Goal: Information Seeking & Learning: Learn about a topic

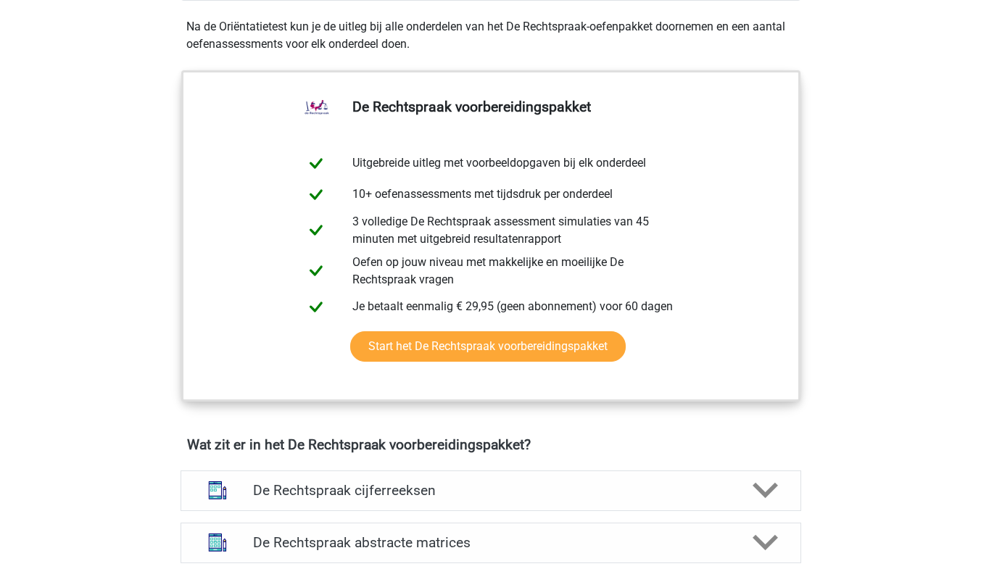
scroll to position [677, 0]
click at [415, 497] on h4 "De Rechtspraak cijferreeksen" at bounding box center [490, 491] width 475 height 17
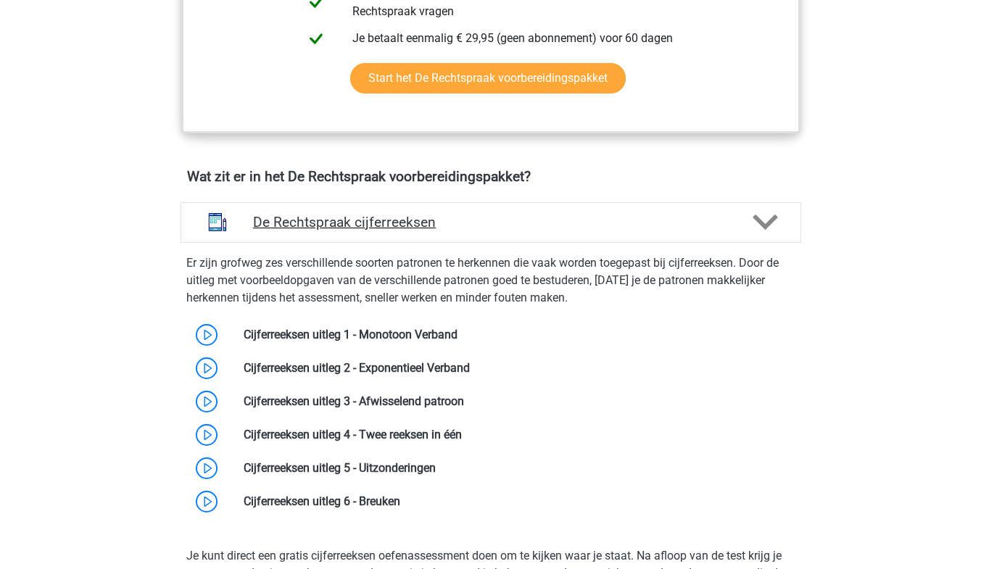
scroll to position [1008, 0]
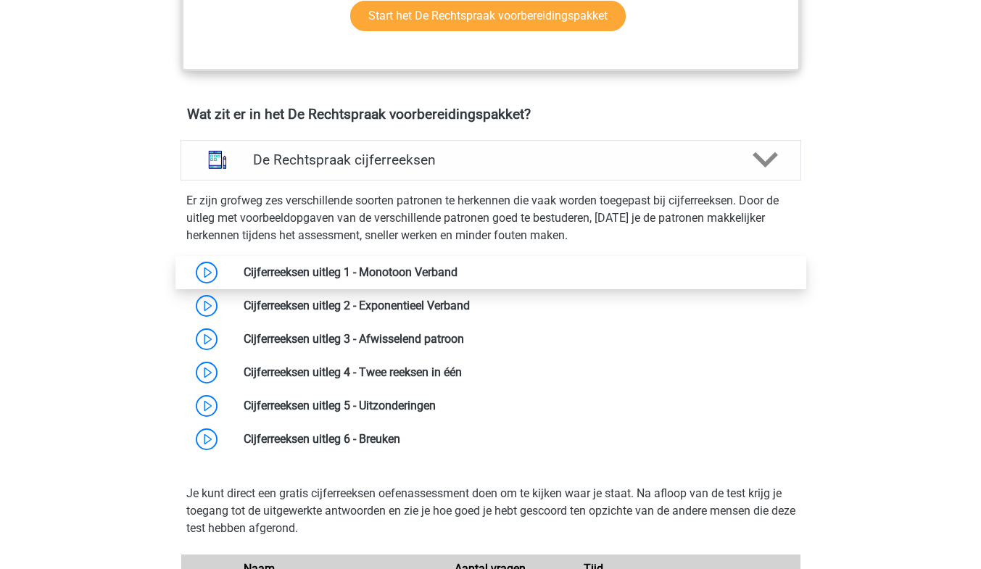
click at [458, 276] on link at bounding box center [458, 272] width 0 height 14
click at [458, 278] on link at bounding box center [458, 272] width 0 height 14
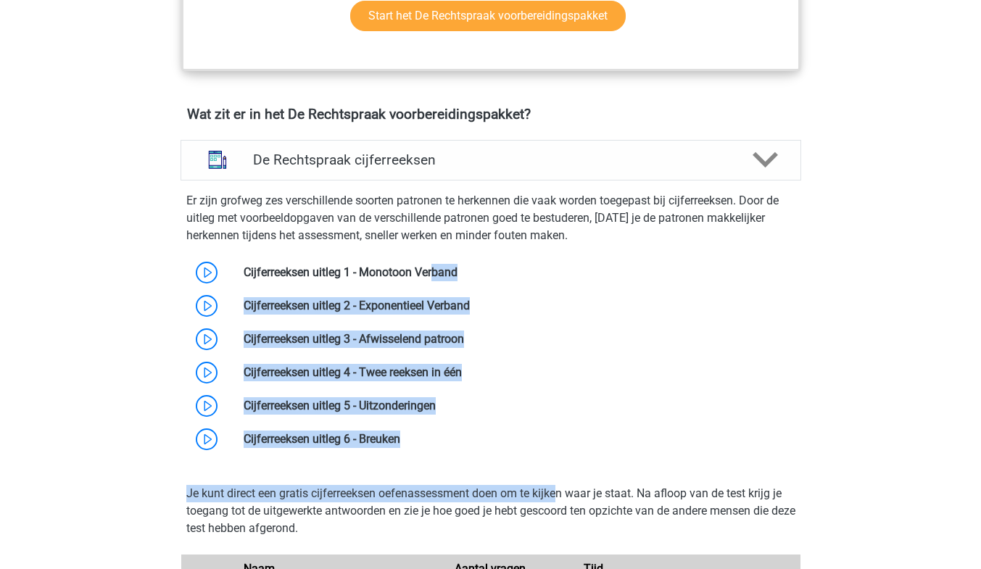
drag, startPoint x: 470, startPoint y: 429, endPoint x: 184, endPoint y: 249, distance: 337.6
copy div "Cijferreeksen uitleg 1 - Monotoon Verband Cijferreeksen uitleg 2 - Exponentieel…"
click at [464, 339] on link at bounding box center [464, 339] width 0 height 14
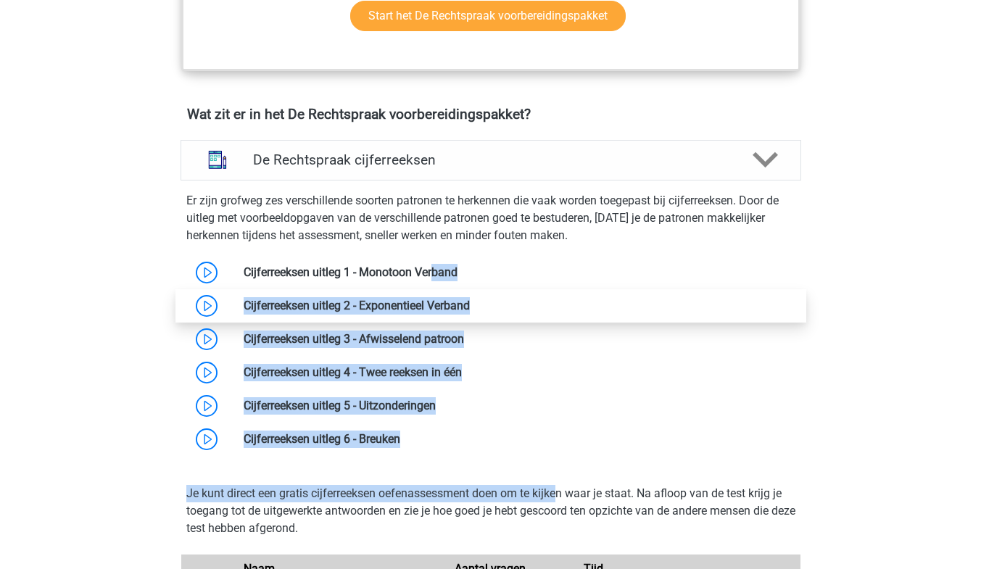
click at [470, 305] on link at bounding box center [470, 306] width 0 height 14
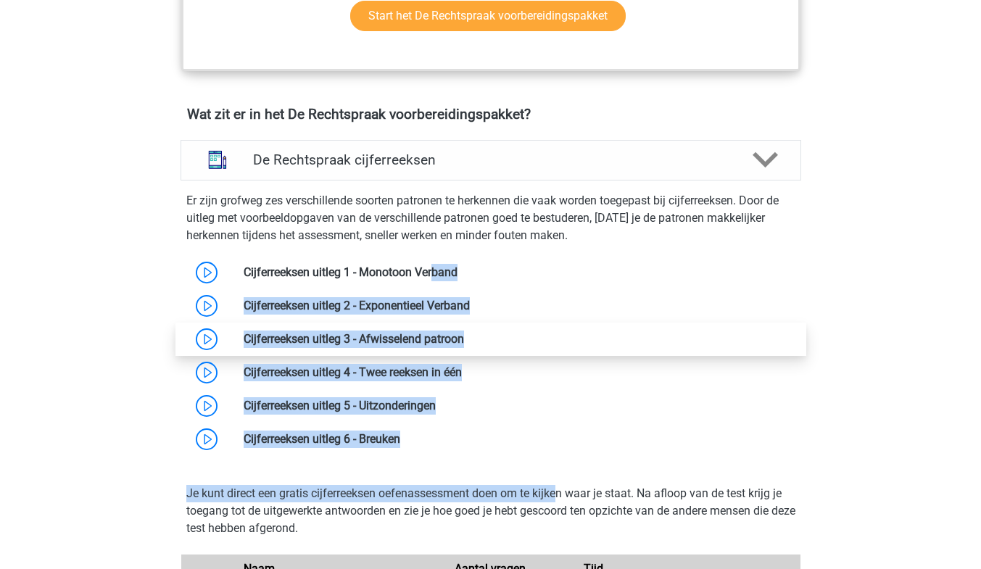
click at [464, 335] on link at bounding box center [464, 339] width 0 height 14
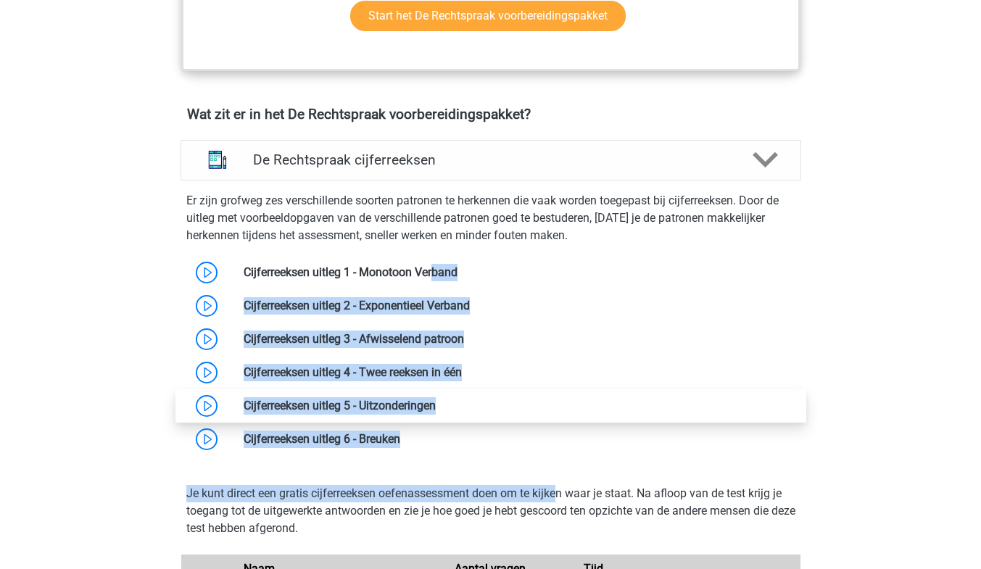
click at [436, 399] on link at bounding box center [436, 406] width 0 height 14
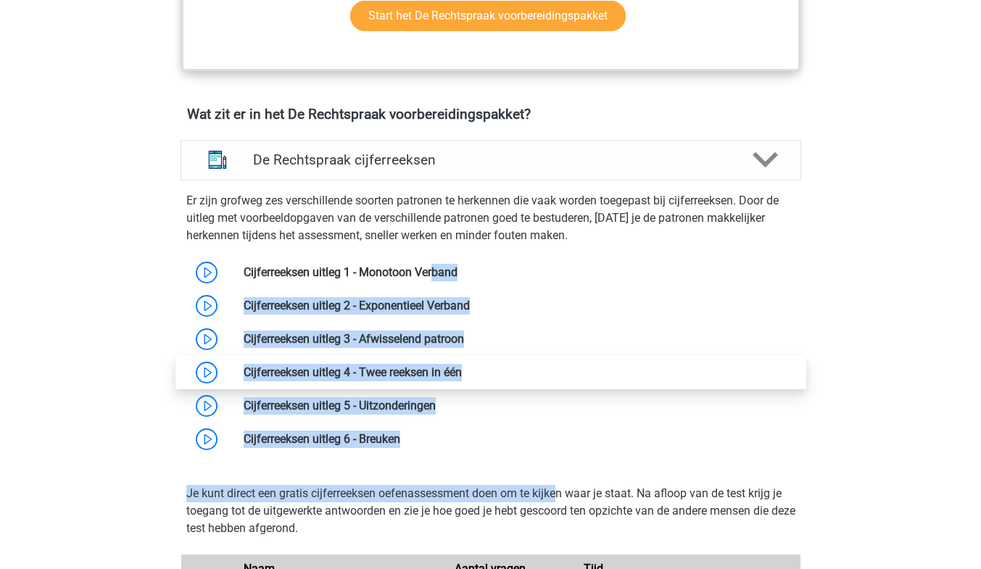
click at [462, 371] on link at bounding box center [462, 372] width 0 height 14
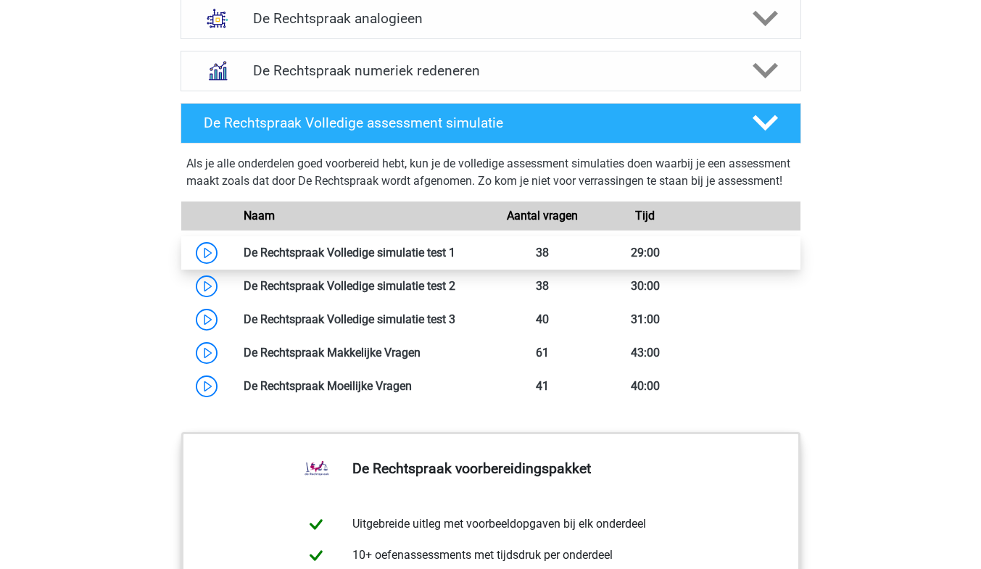
scroll to position [2075, 0]
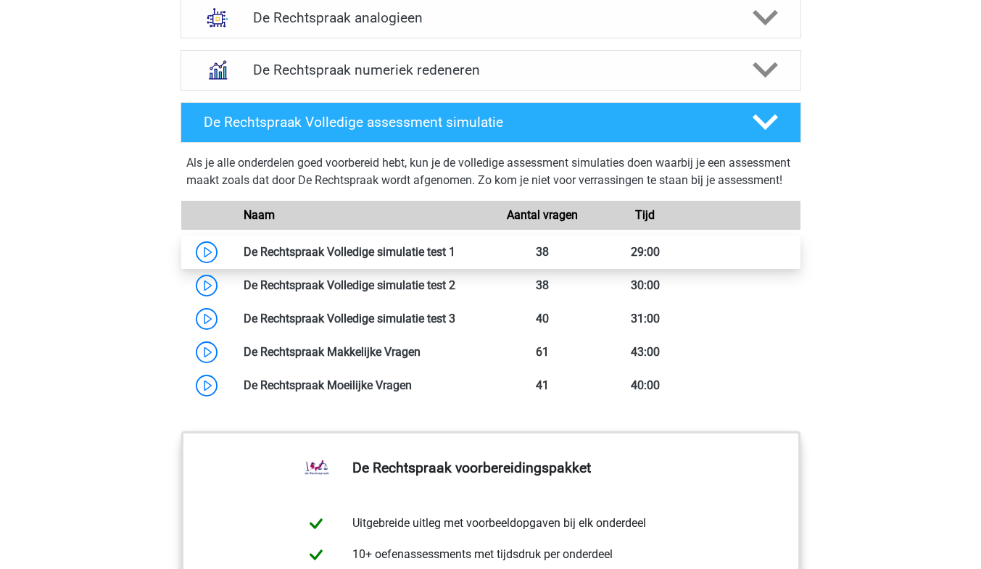
click at [455, 259] on link at bounding box center [455, 252] width 0 height 14
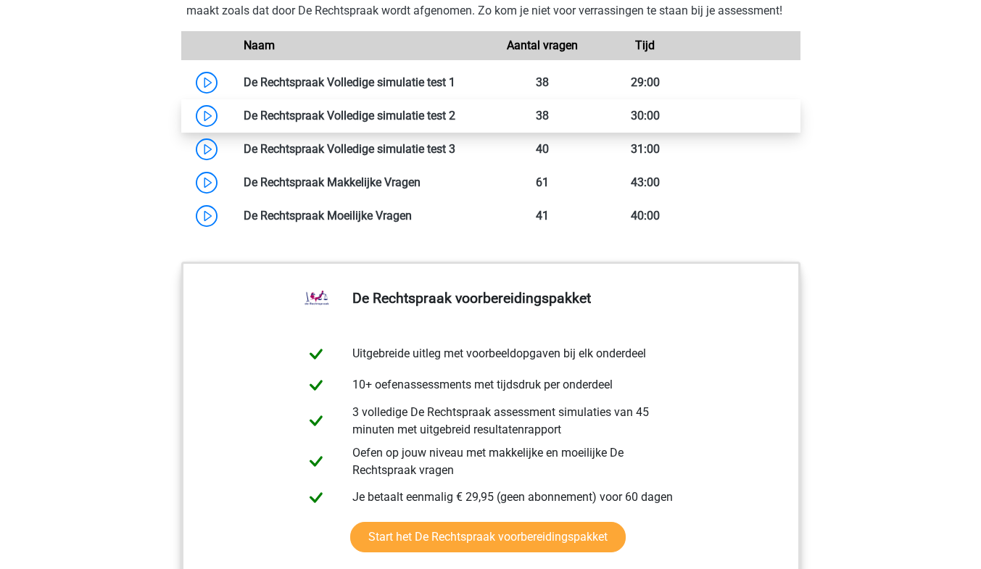
scroll to position [2243, 0]
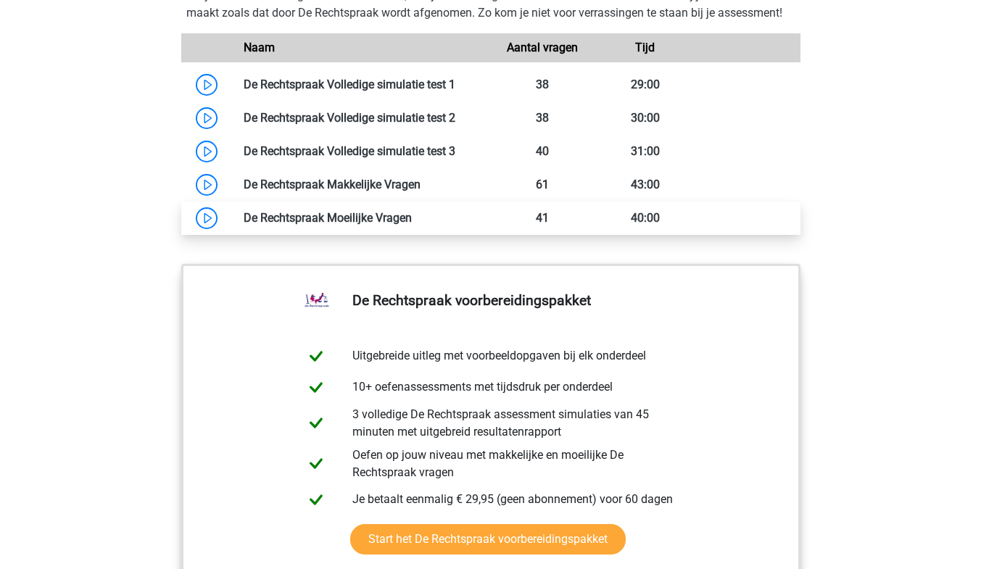
click at [412, 225] on link at bounding box center [412, 218] width 0 height 14
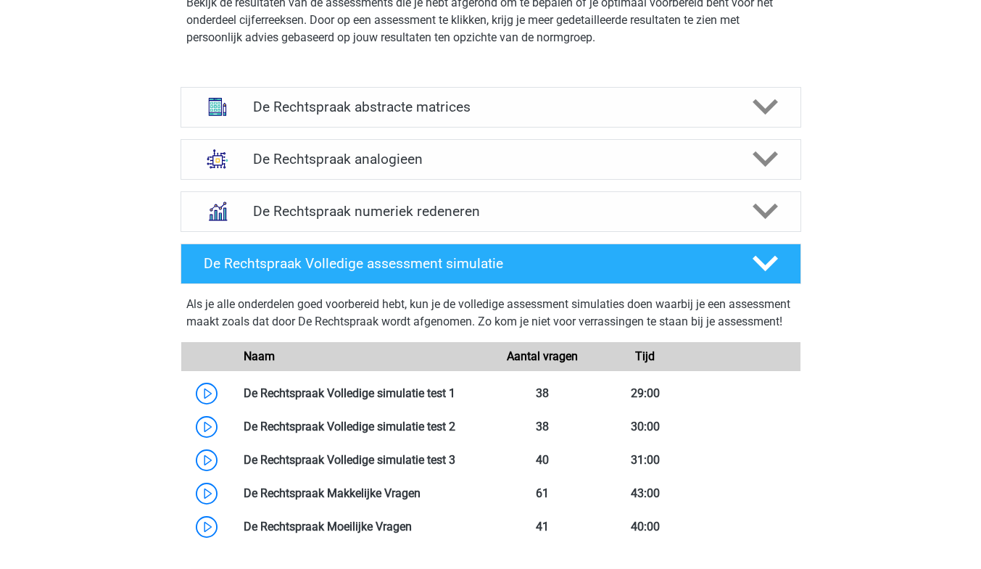
scroll to position [1941, 0]
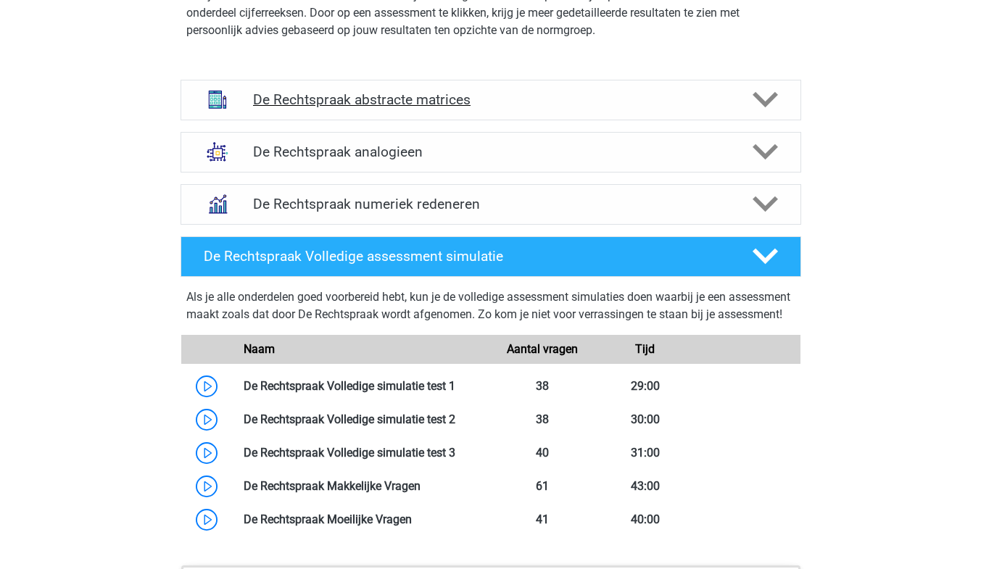
click at [346, 102] on h4 "De Rechtspraak abstracte matrices" at bounding box center [490, 99] width 475 height 17
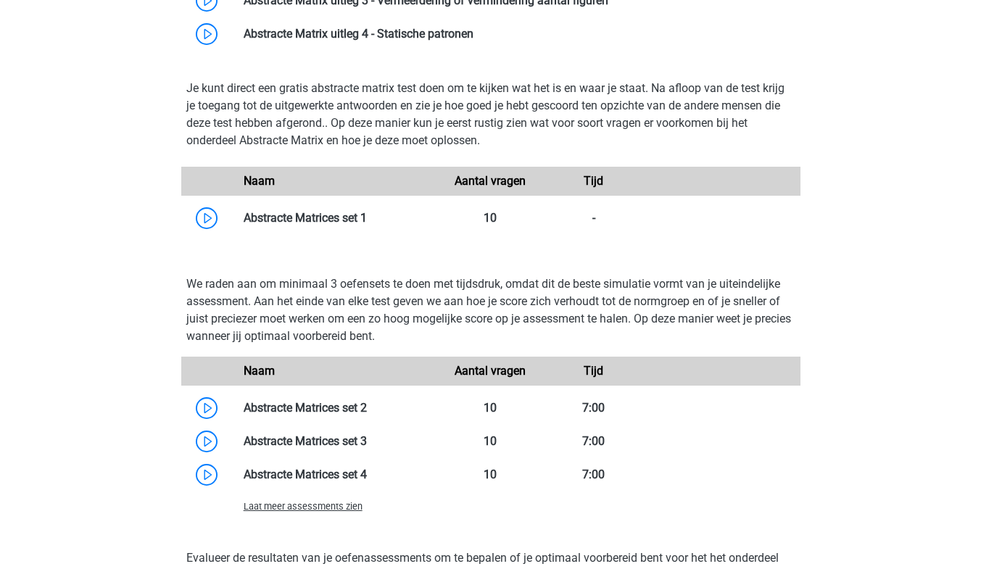
scroll to position [2220, 0]
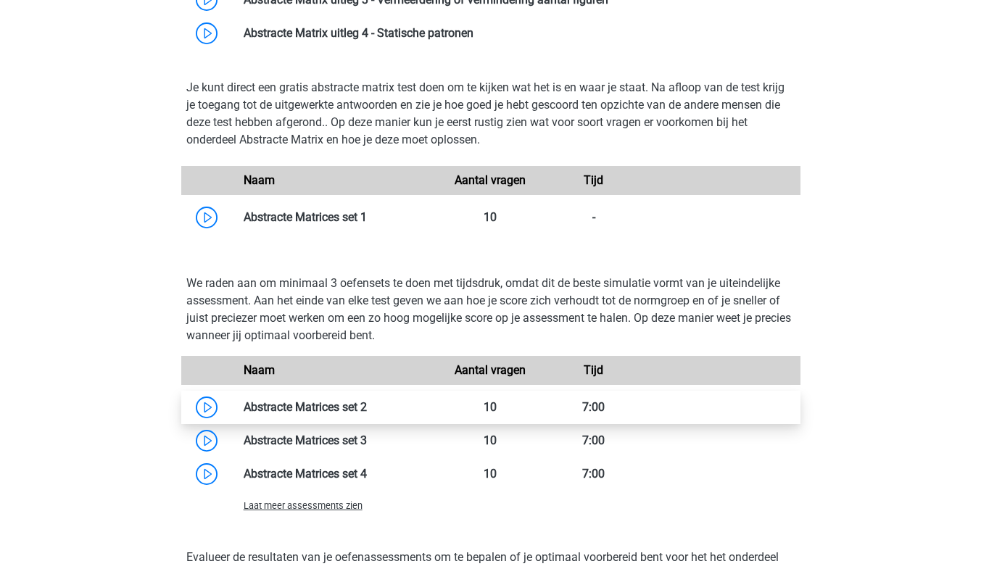
click at [367, 402] on link at bounding box center [367, 407] width 0 height 14
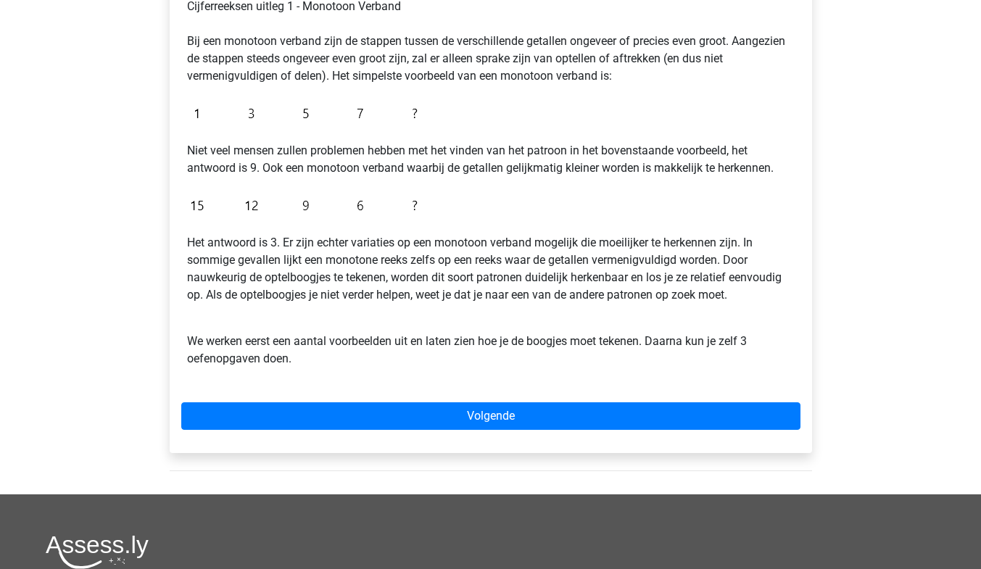
scroll to position [271, 0]
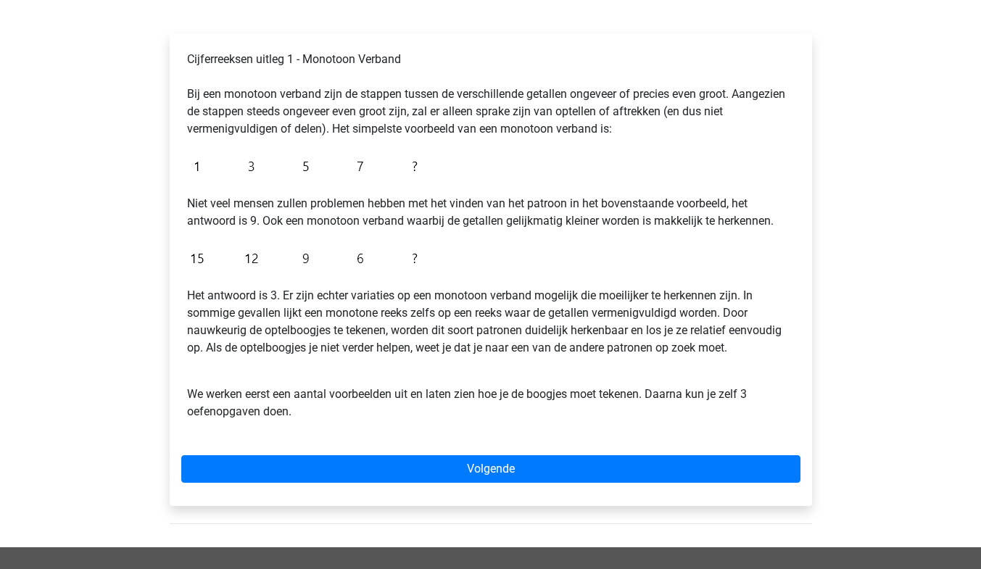
scroll to position [217, 0]
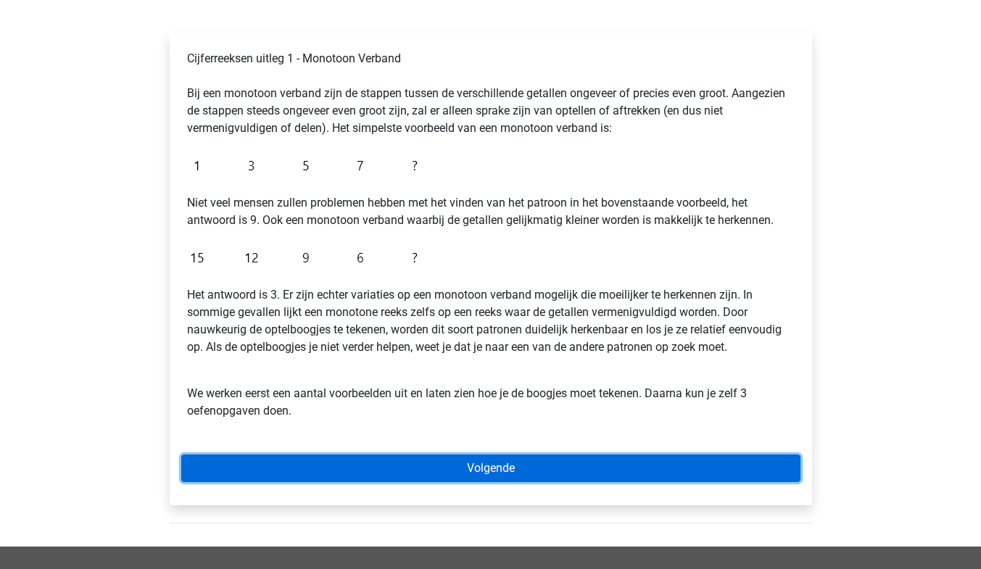
click at [441, 465] on link "Volgende" at bounding box center [490, 469] width 619 height 28
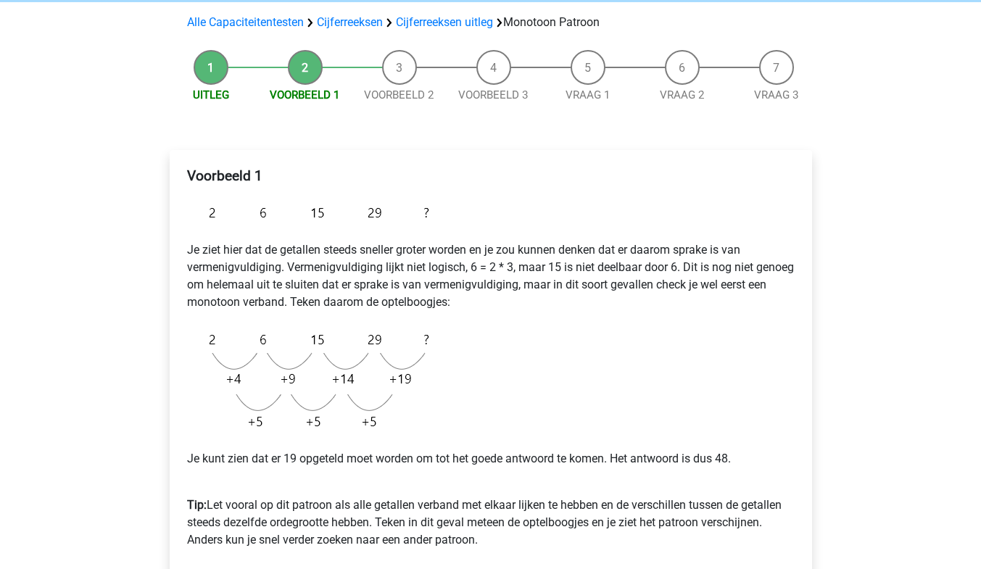
scroll to position [110, 0]
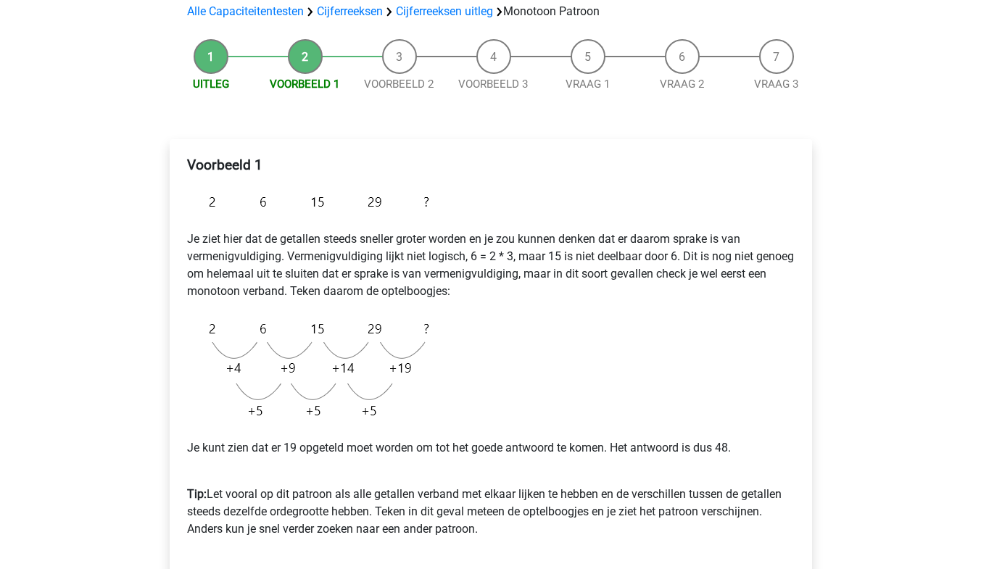
click at [564, 342] on div "Voorbeeld 1 Je ziet hier dat de getallen steeds sneller groter worden en je zou…" at bounding box center [490, 353] width 619 height 405
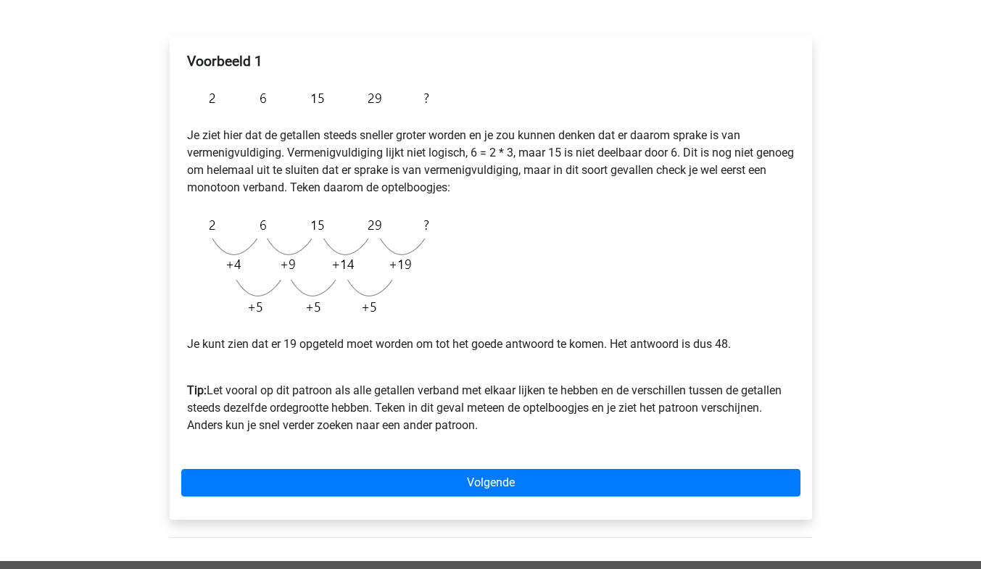
scroll to position [216, 0]
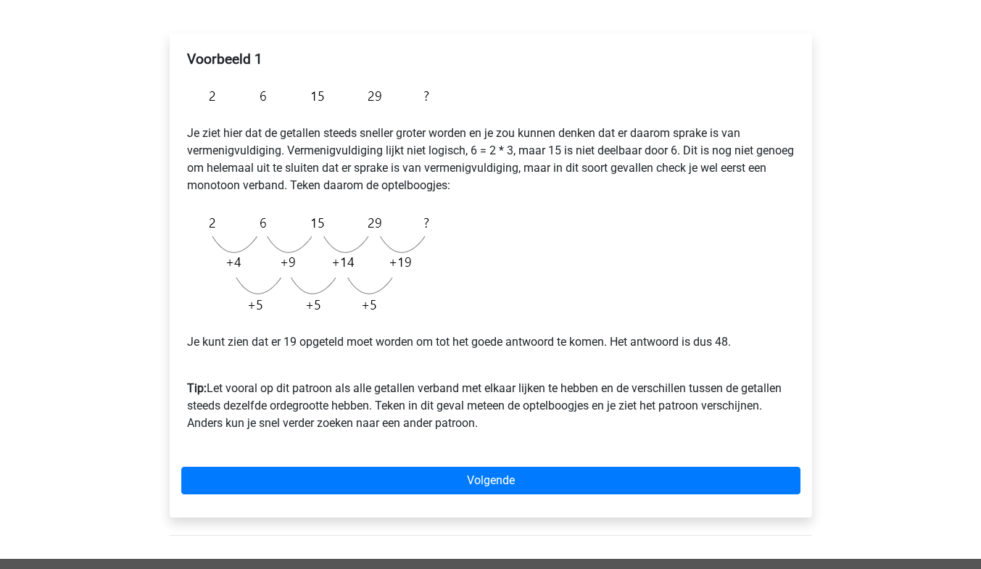
click at [421, 405] on p "Tip: Let vooral op dit patroon als alle getallen verband met elkaar lijken te h…" at bounding box center [491, 398] width 608 height 70
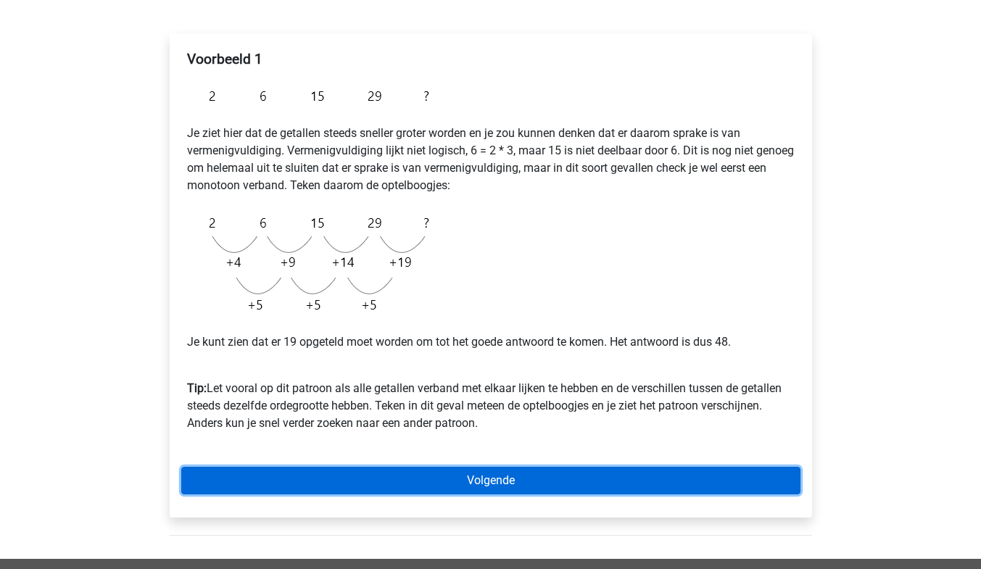
click at [468, 481] on link "Volgende" at bounding box center [490, 481] width 619 height 28
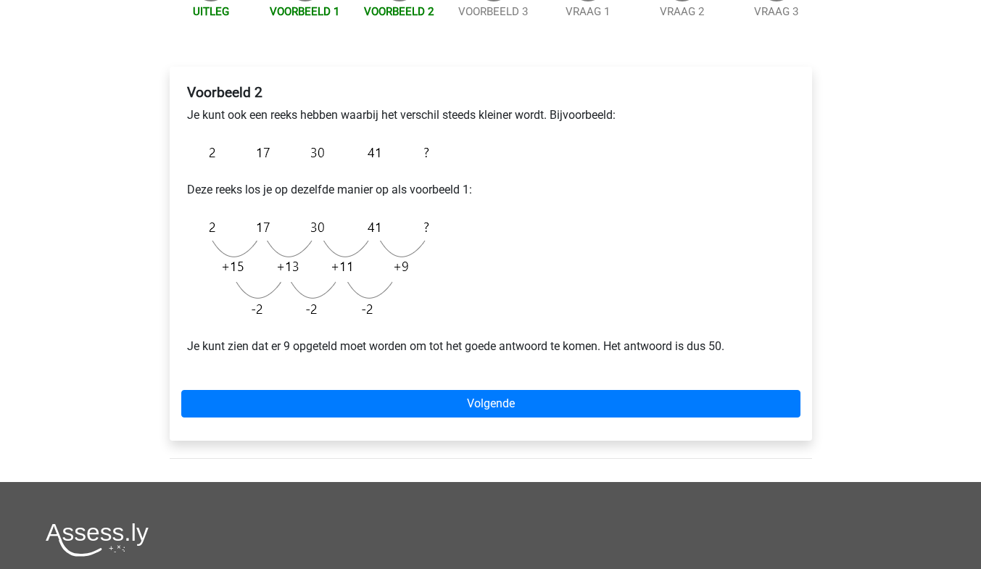
scroll to position [183, 0]
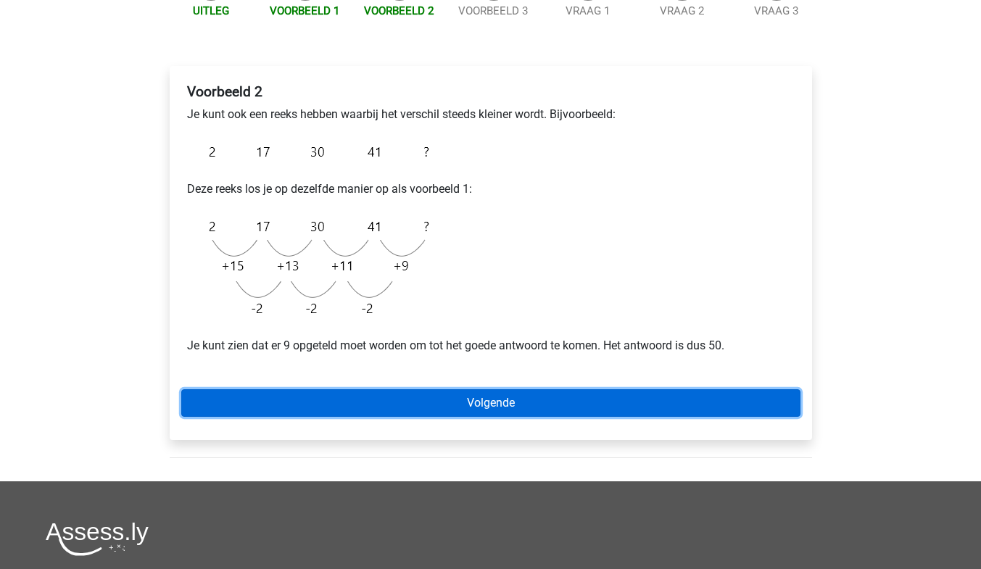
click at [482, 403] on link "Volgende" at bounding box center [490, 403] width 619 height 28
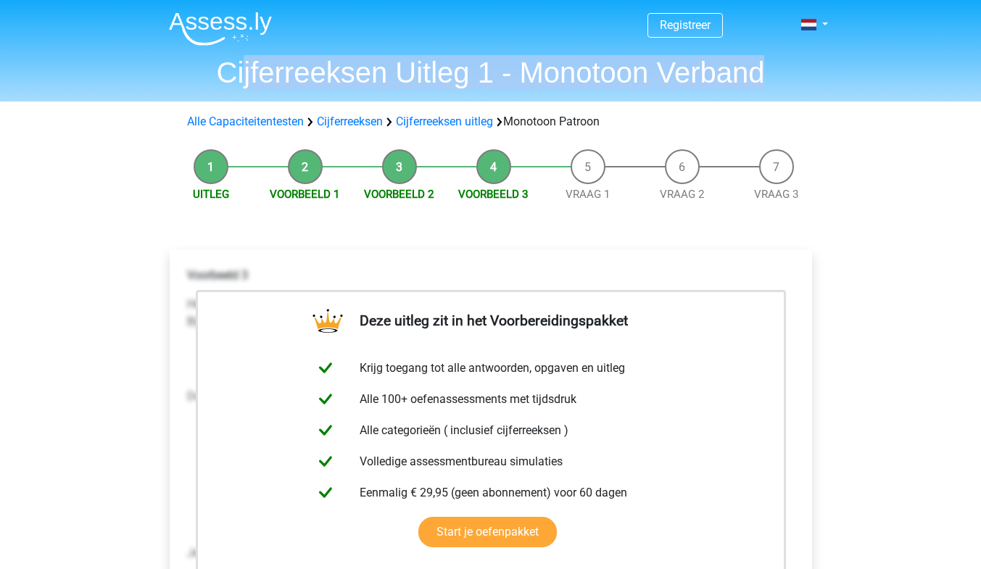
drag, startPoint x: 790, startPoint y: 79, endPoint x: 247, endPoint y: 91, distance: 543.2
click at [247, 91] on header "Registreer Nederlands English" at bounding box center [490, 51] width 981 height 102
drag, startPoint x: 376, startPoint y: 64, endPoint x: 848, endPoint y: 73, distance: 472.8
click at [848, 73] on header "Registreer Nederlands English" at bounding box center [490, 51] width 981 height 102
copy h1 "Cijferreeksen Uitleg 1 - Monotoon Verband"
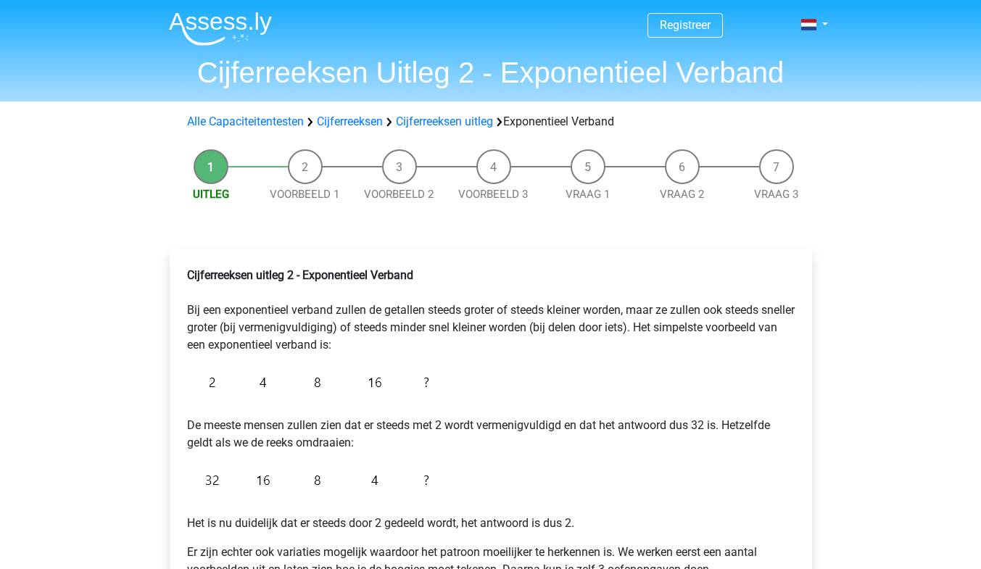
click at [138, 233] on div "Registreer Nederlands English" at bounding box center [490, 544] width 981 height 1088
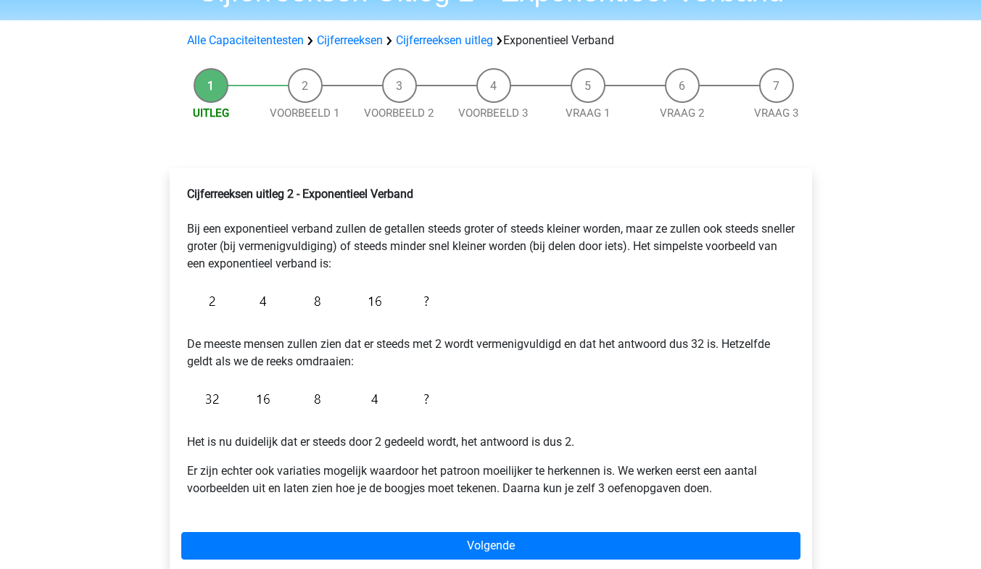
scroll to position [82, 0]
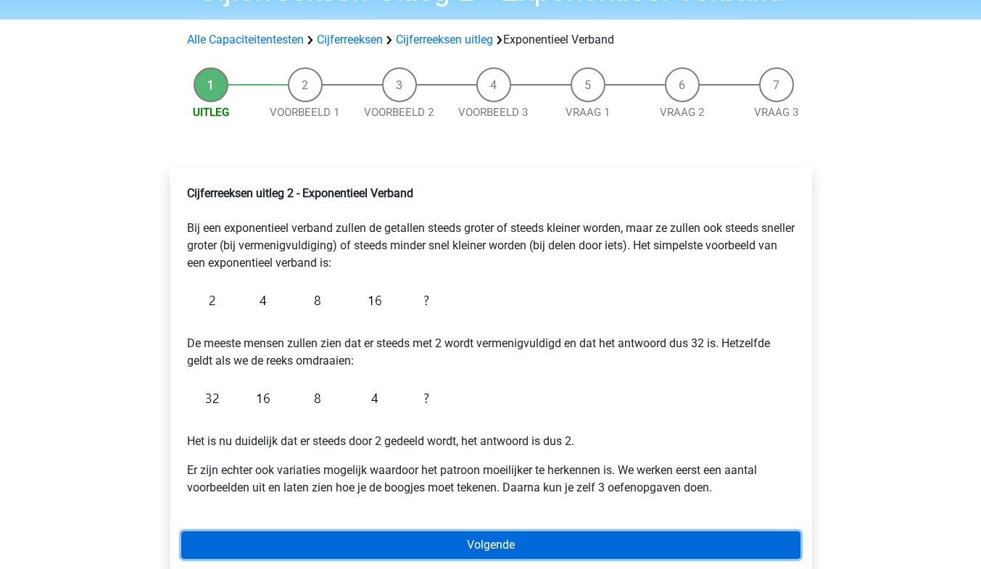
click at [483, 538] on link "Volgende" at bounding box center [490, 545] width 619 height 28
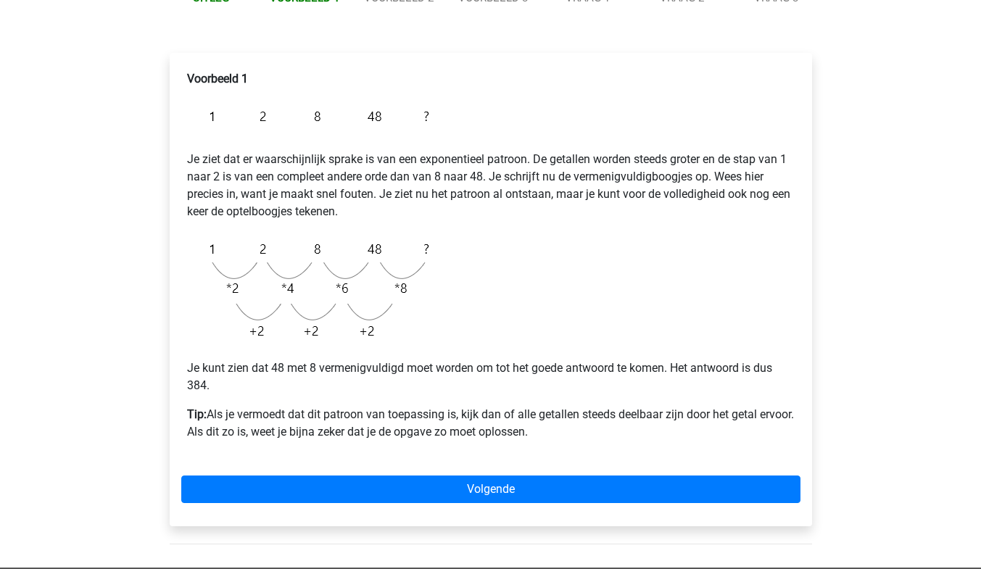
scroll to position [196, 0]
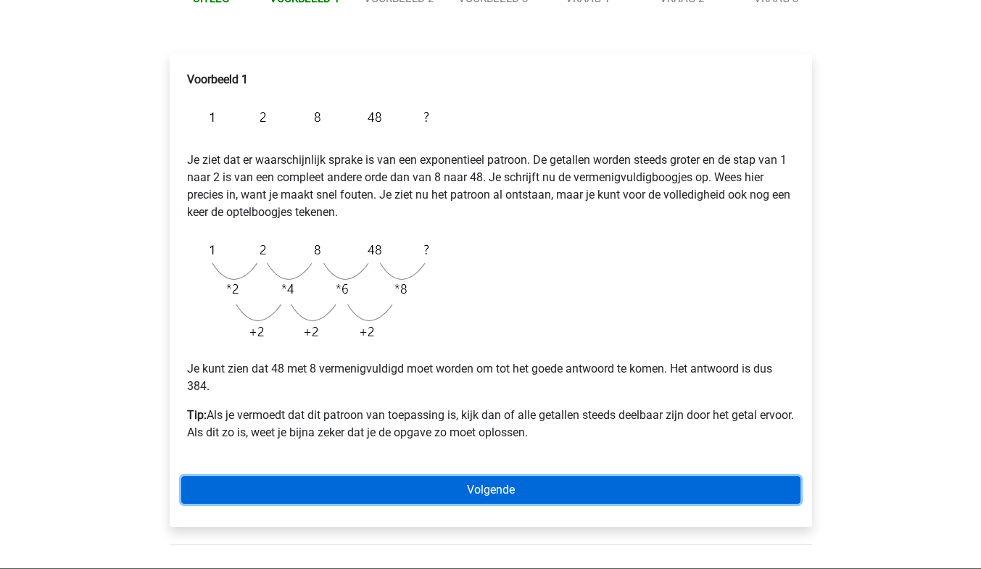
click at [545, 489] on link "Volgende" at bounding box center [490, 490] width 619 height 28
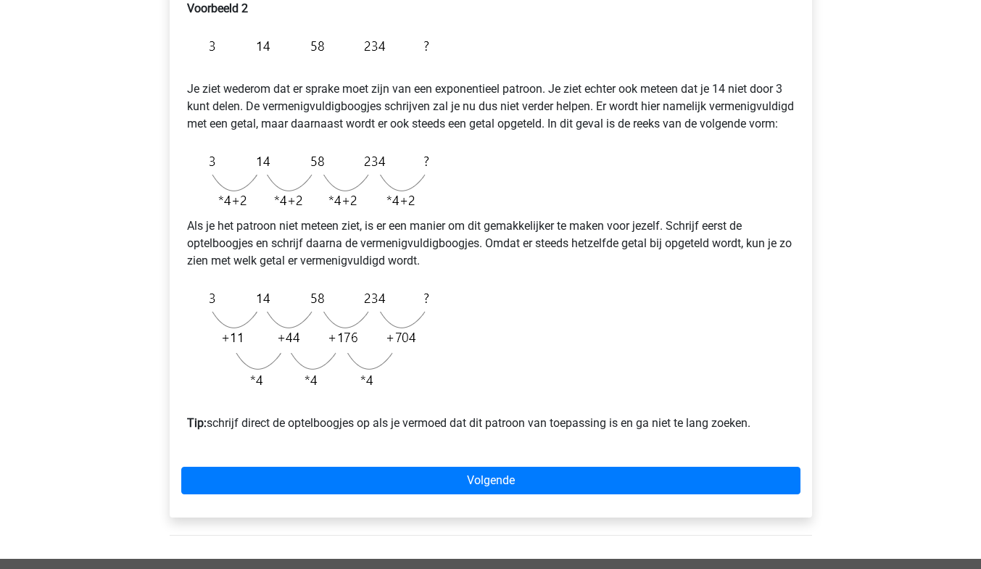
scroll to position [268, 0]
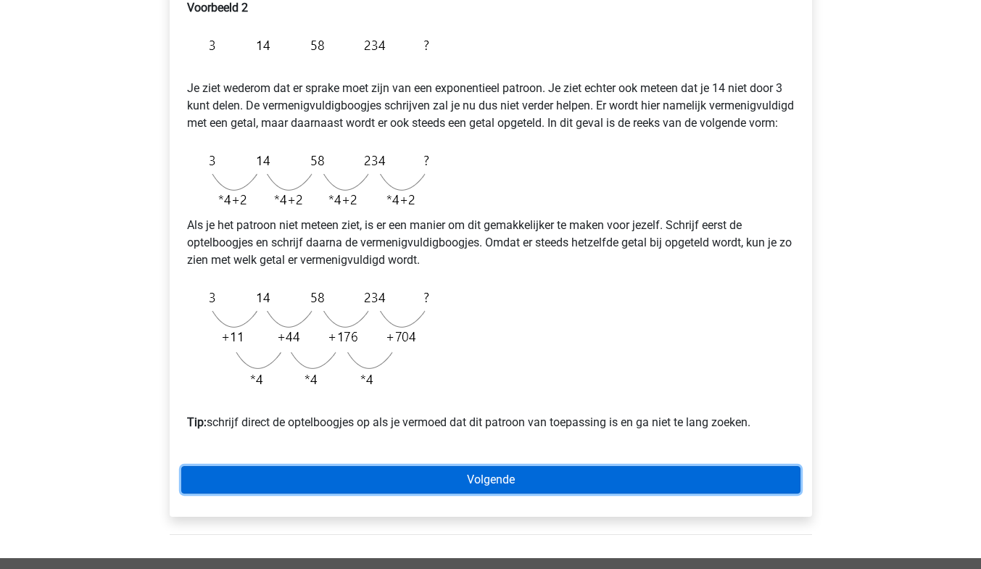
click at [497, 494] on link "Volgende" at bounding box center [490, 480] width 619 height 28
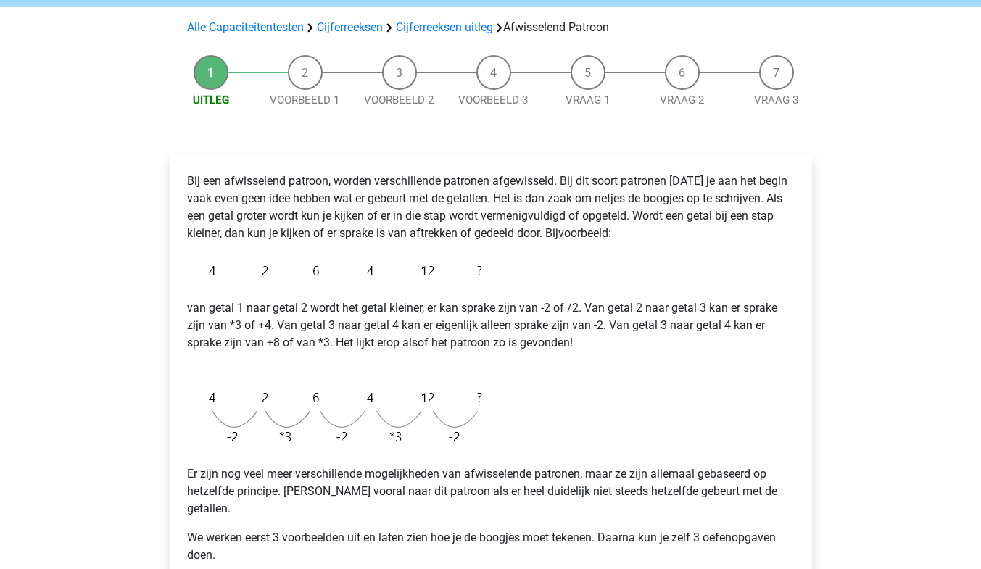
scroll to position [145, 0]
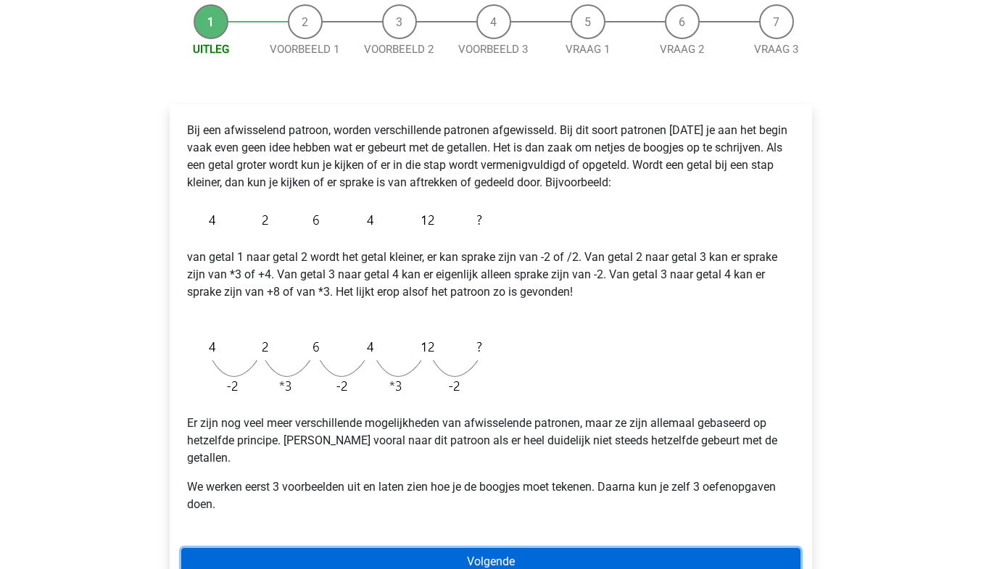
click at [500, 548] on link "Volgende" at bounding box center [490, 562] width 619 height 28
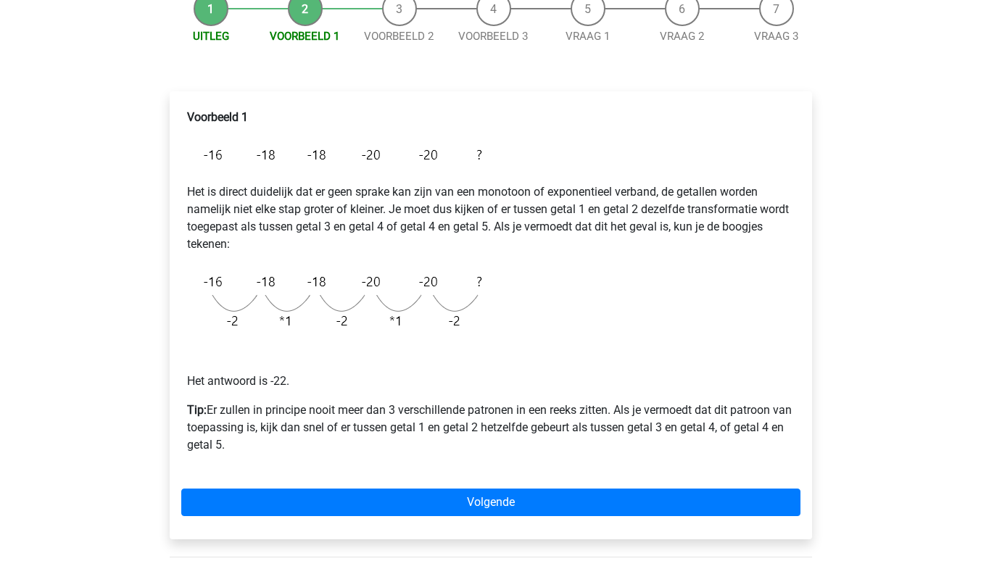
scroll to position [160, 0]
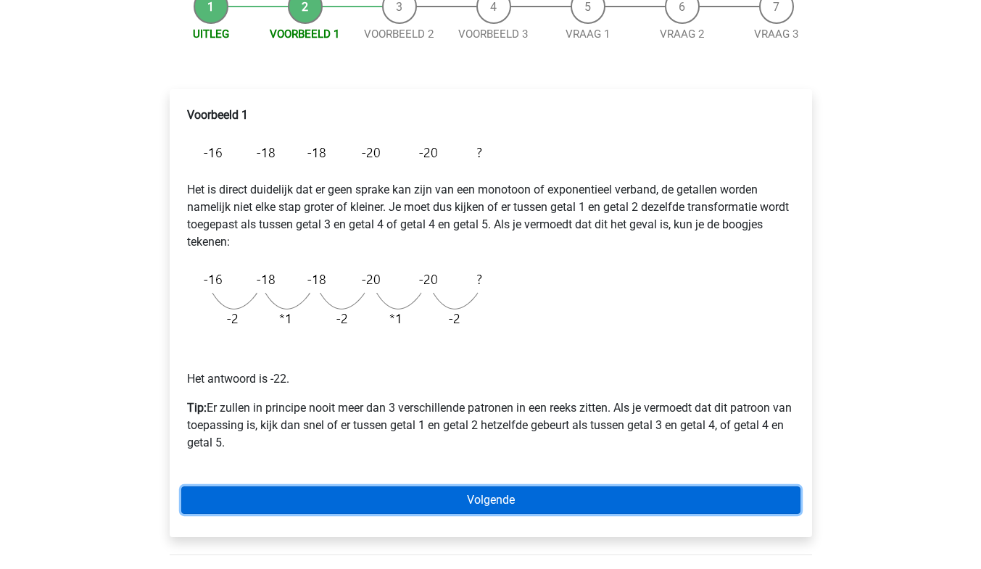
click at [498, 493] on link "Volgende" at bounding box center [490, 501] width 619 height 28
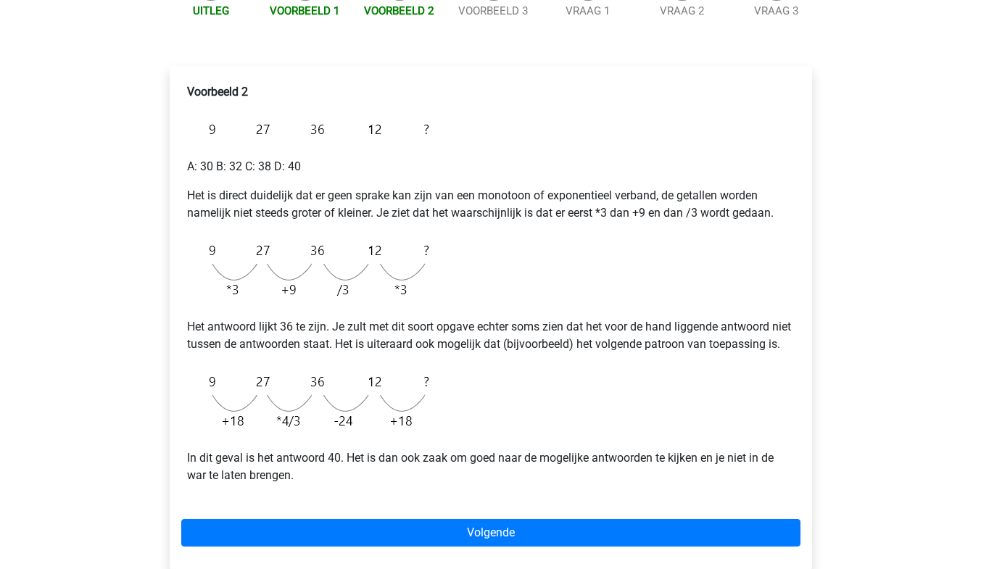
scroll to position [210, 0]
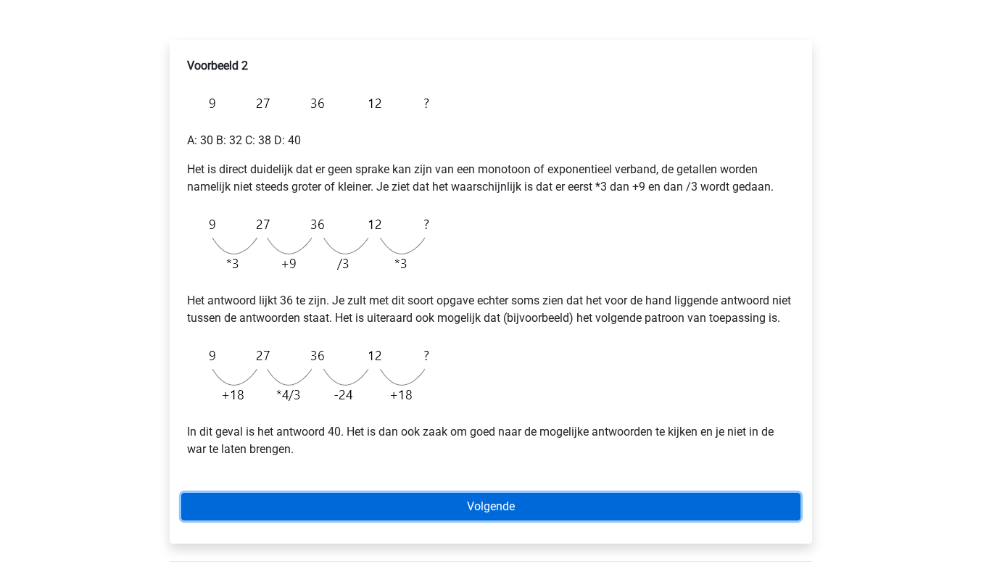
click at [460, 521] on link "Volgende" at bounding box center [490, 507] width 619 height 28
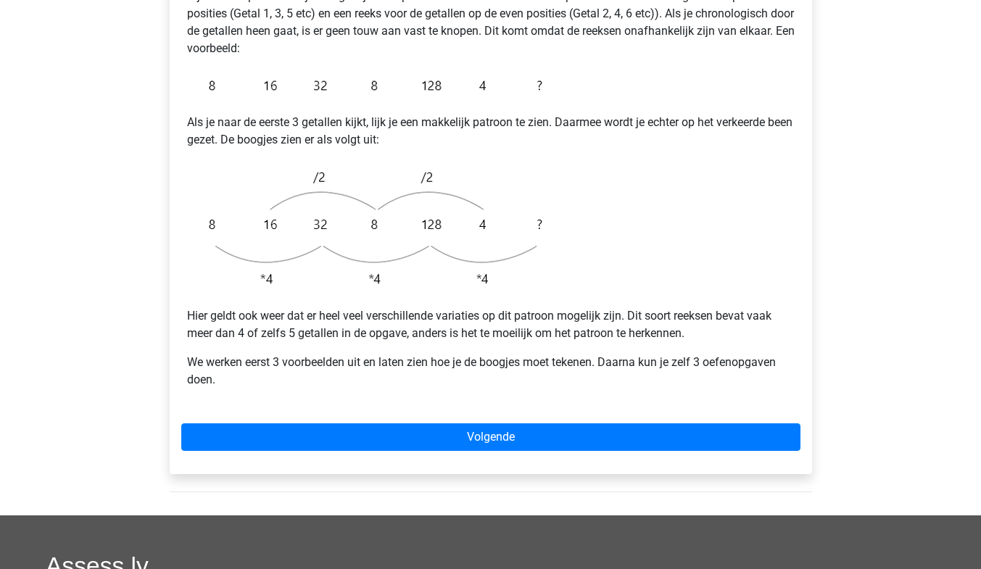
scroll to position [326, 0]
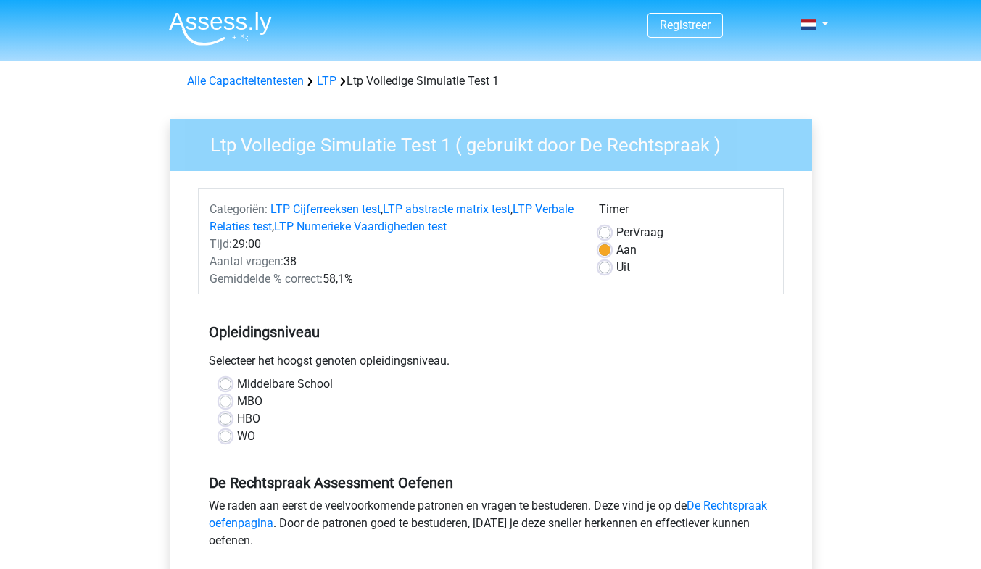
click at [237, 436] on label "WO" at bounding box center [246, 436] width 18 height 17
click at [229, 436] on input "WO" at bounding box center [226, 435] width 12 height 15
radio input "true"
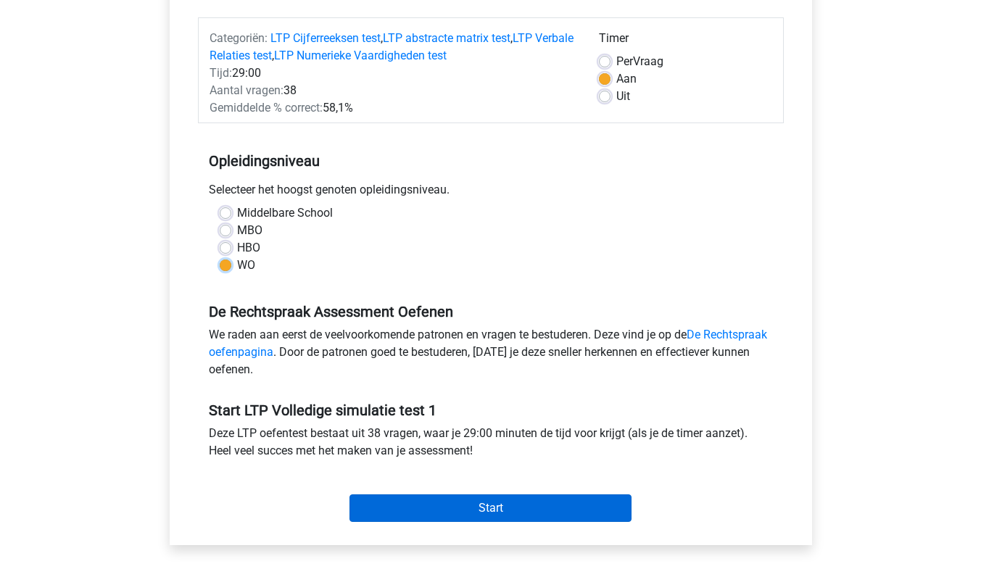
scroll to position [172, 0]
click at [487, 497] on input "Start" at bounding box center [490, 508] width 282 height 28
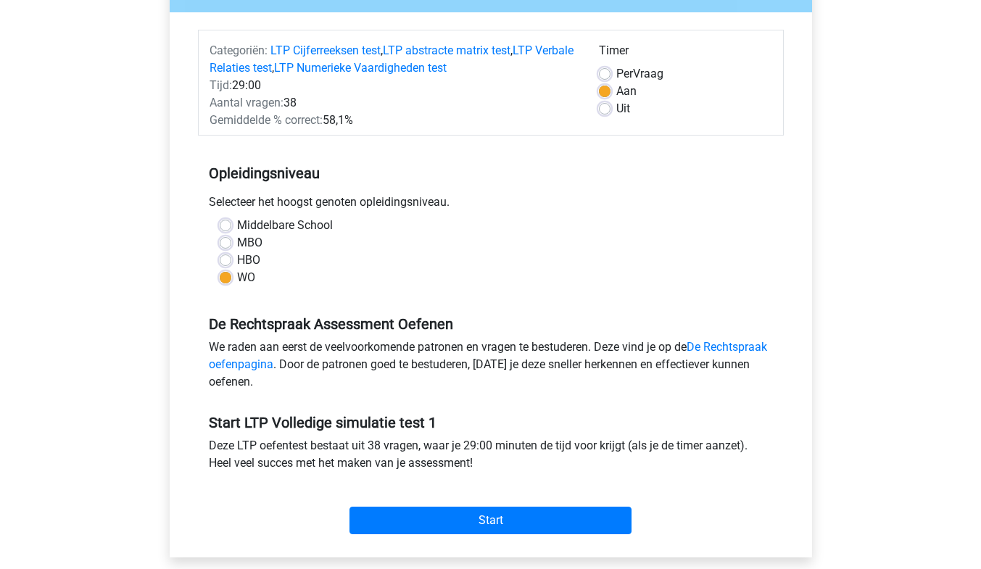
scroll to position [181, 0]
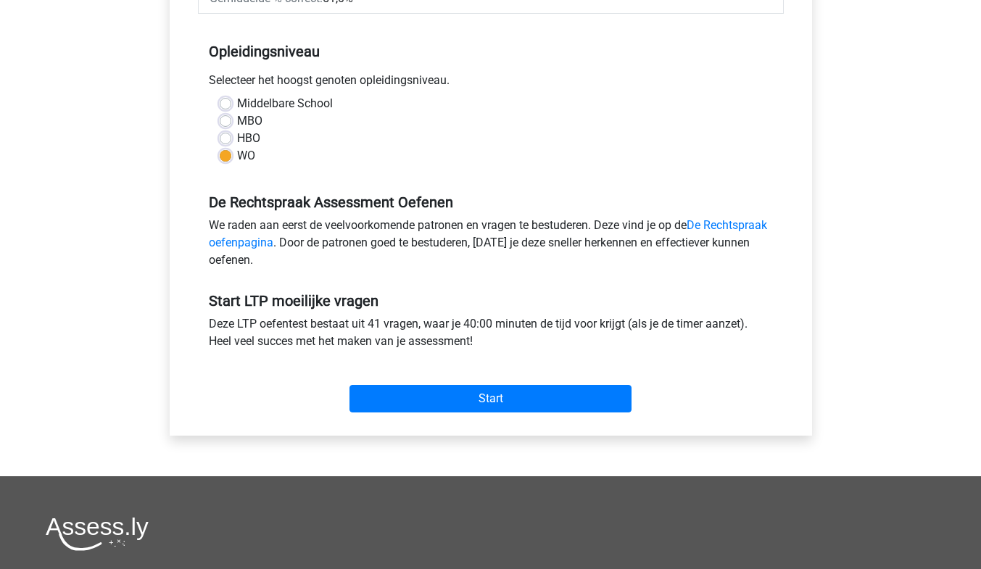
scroll to position [282, 0]
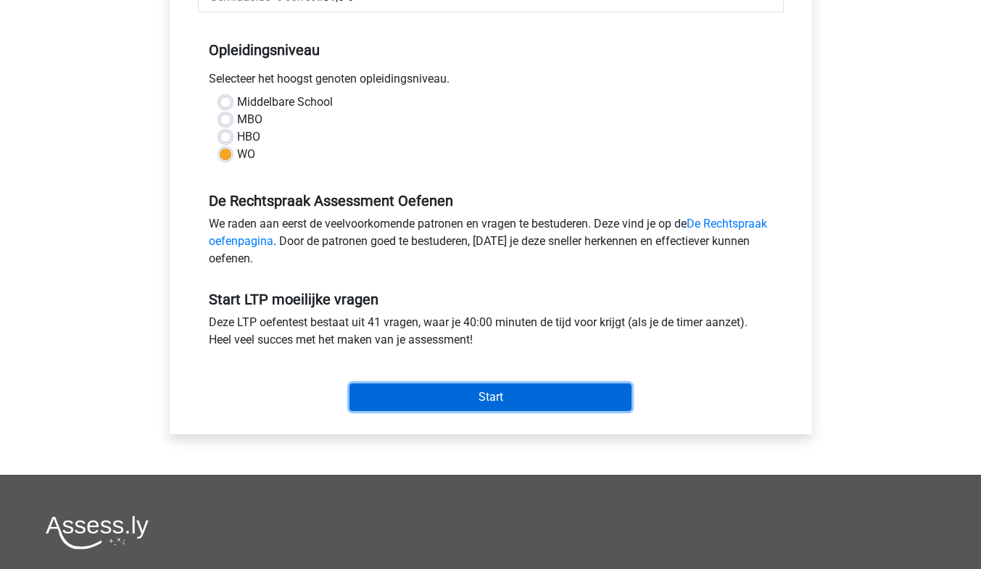
click at [493, 387] on input "Start" at bounding box center [490, 398] width 282 height 28
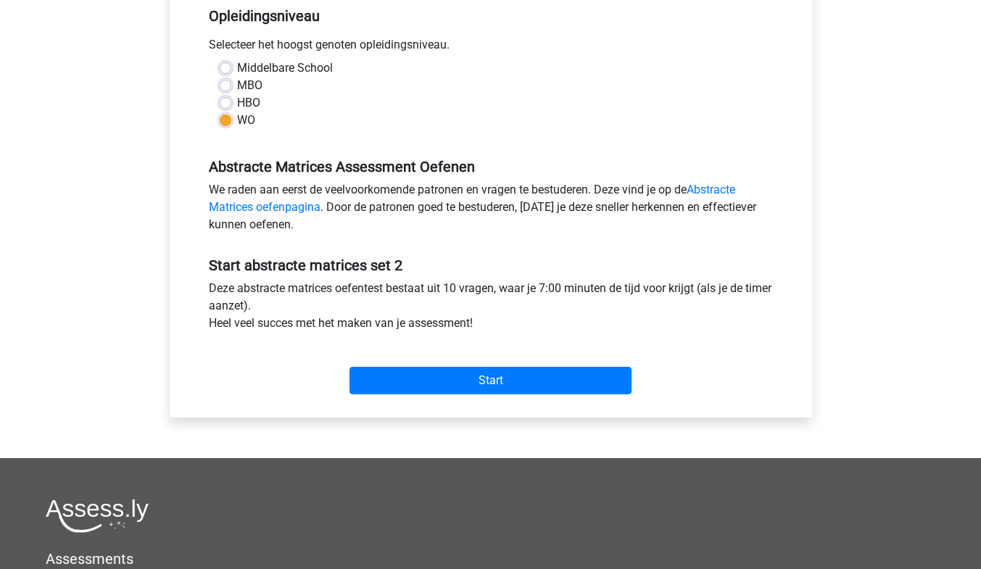
scroll to position [321, 0]
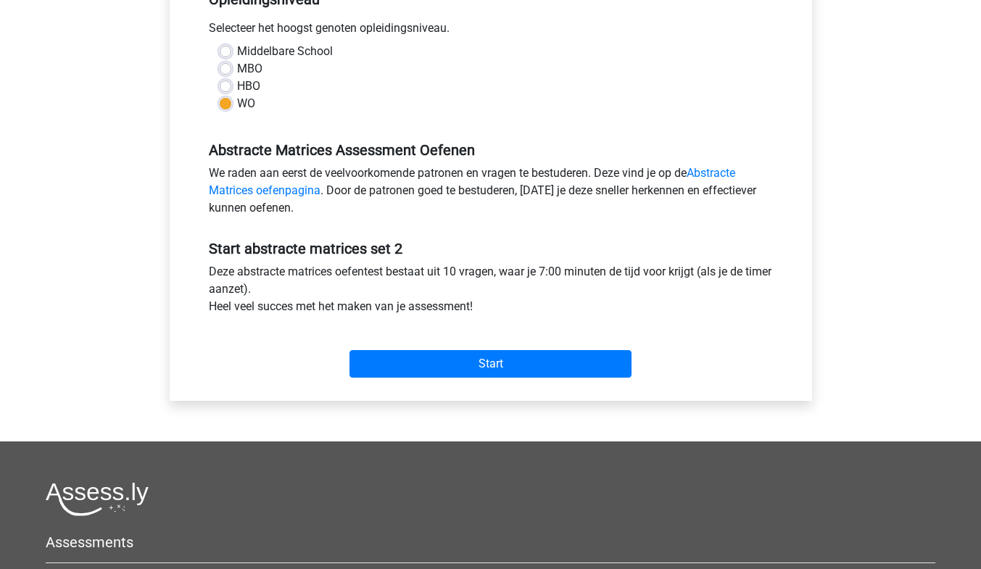
click at [429, 348] on div "Start" at bounding box center [491, 352] width 586 height 51
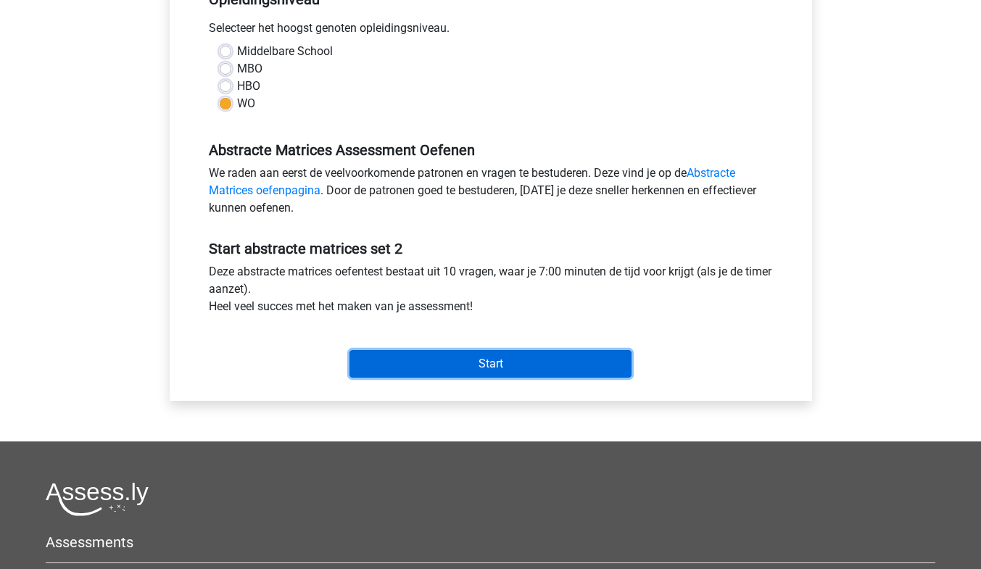
click at [433, 360] on input "Start" at bounding box center [490, 364] width 282 height 28
